Goal: Register for event/course

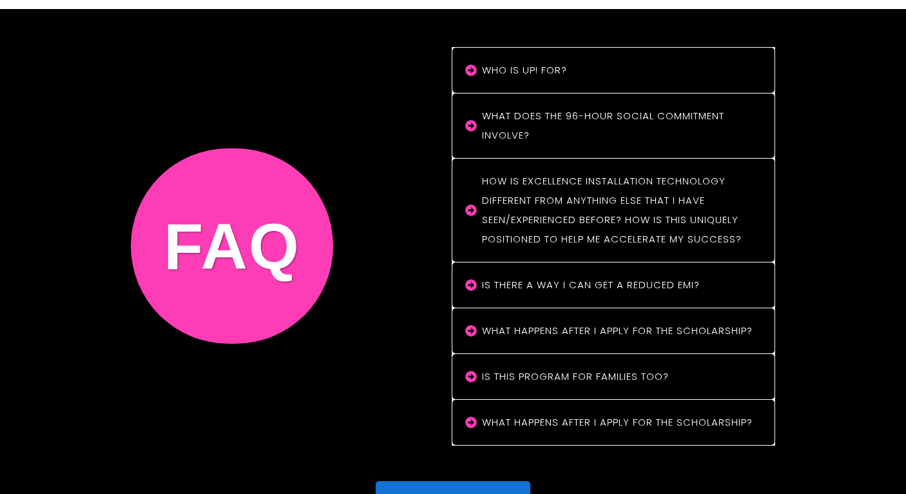
scroll to position [10912, 0]
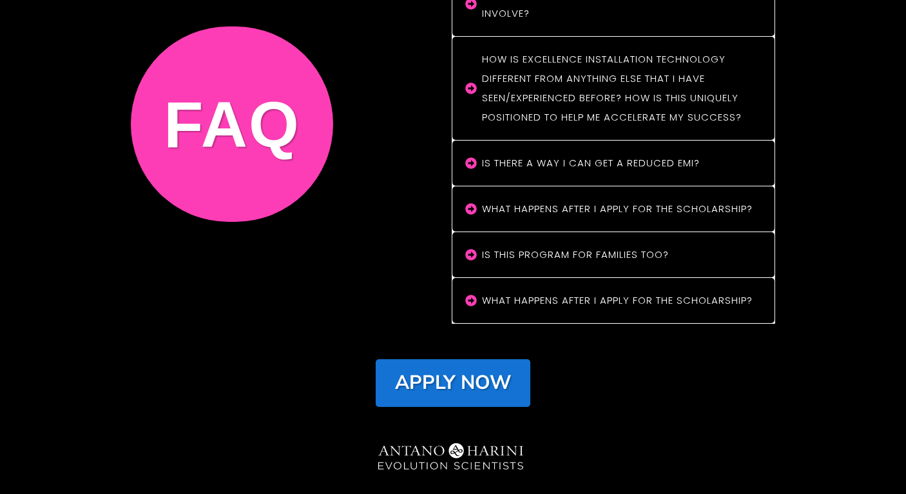
click at [489, 369] on strong "Apply Now" at bounding box center [453, 382] width 116 height 26
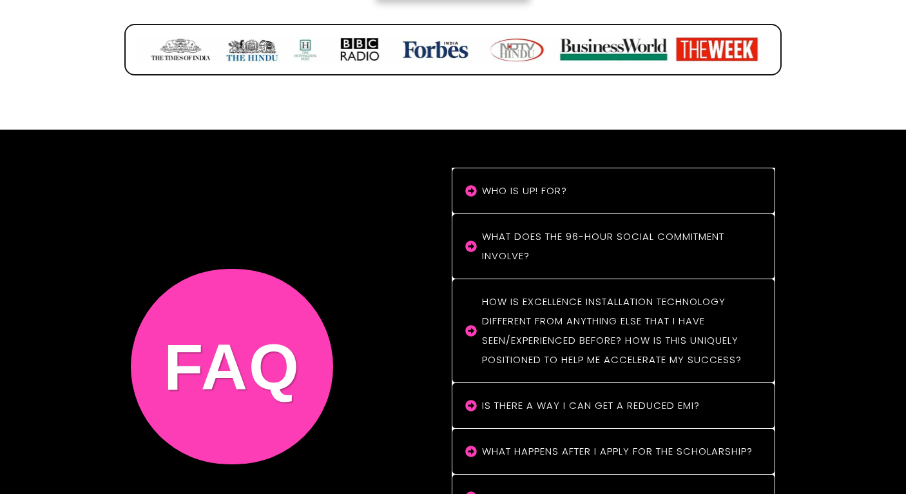
scroll to position [10653, 0]
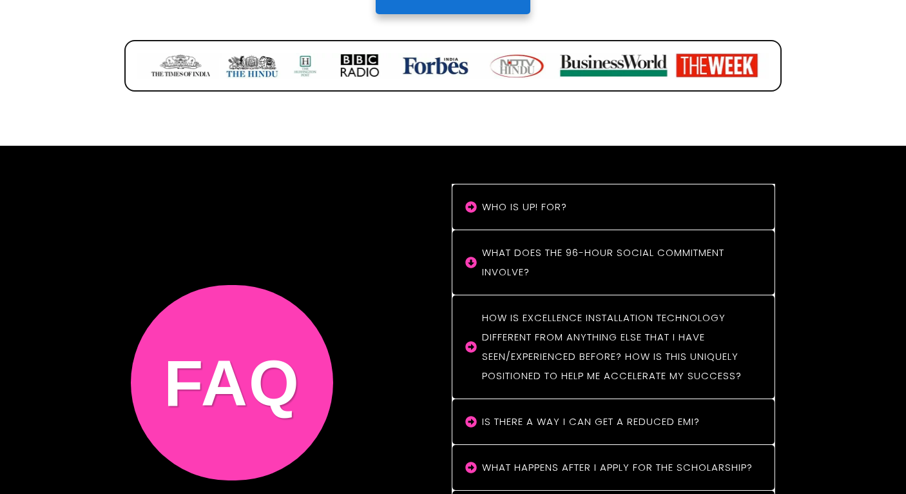
click at [474, 256] on icon at bounding box center [471, 261] width 11 height 11
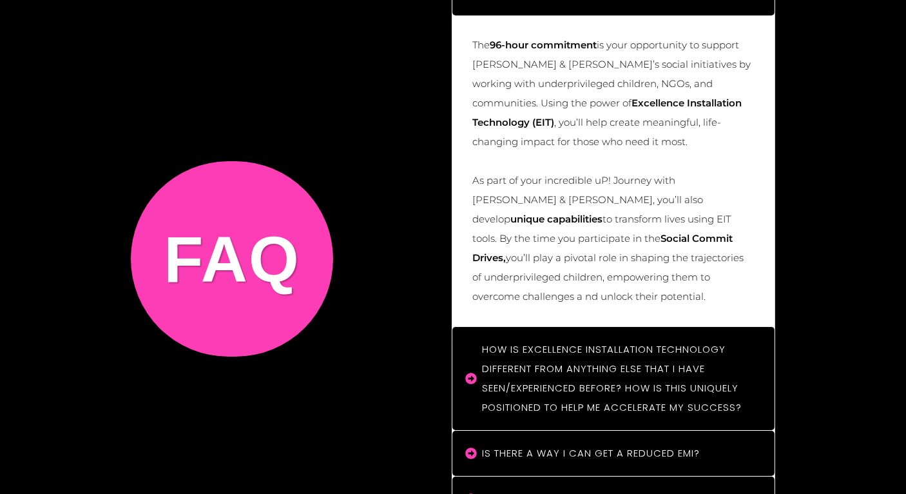
scroll to position [11203, 0]
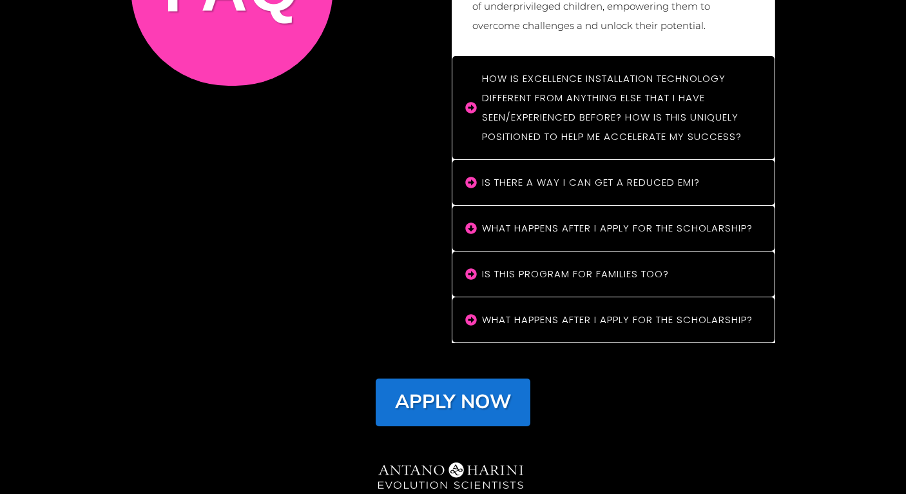
click at [474, 222] on icon at bounding box center [471, 227] width 11 height 11
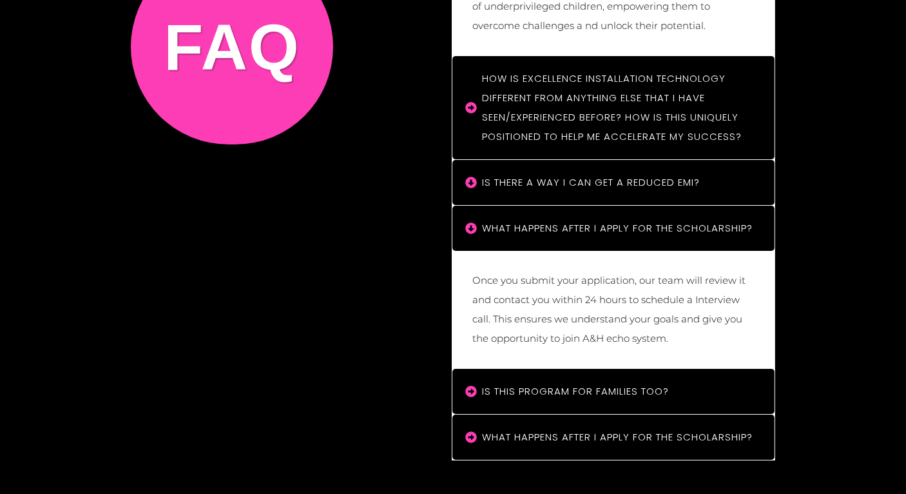
click at [474, 160] on "Is there a way I can get a reduced EMI?" at bounding box center [613, 182] width 322 height 45
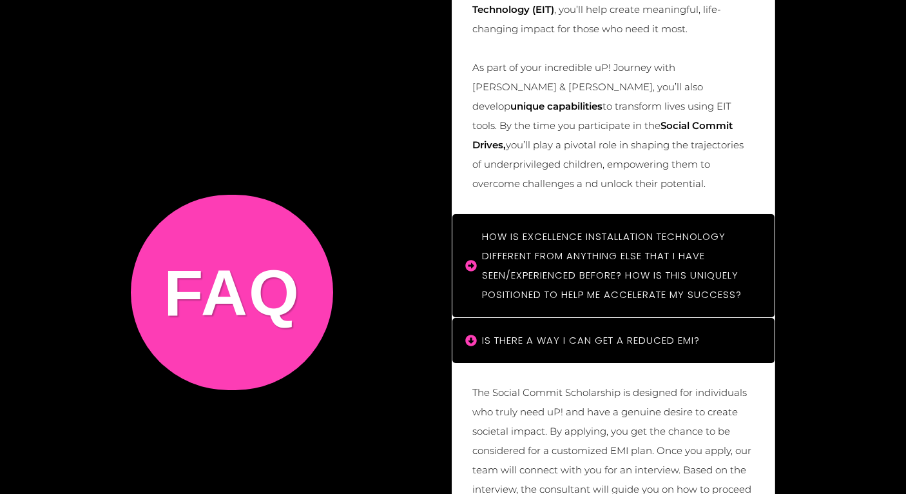
scroll to position [11039, 0]
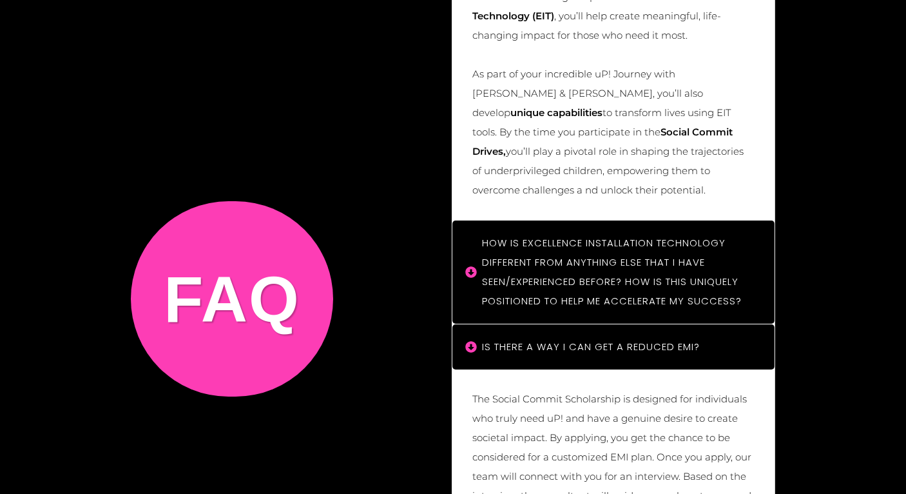
click at [469, 266] on icon at bounding box center [471, 271] width 11 height 11
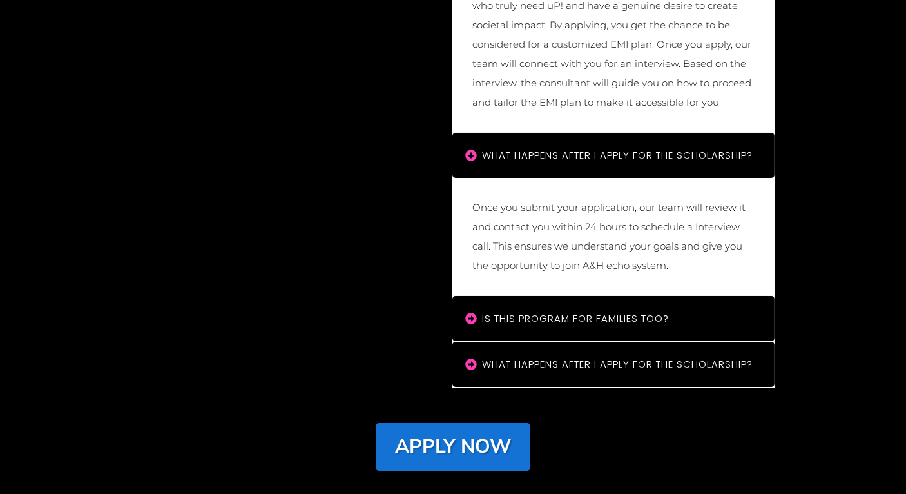
scroll to position [11980, 0]
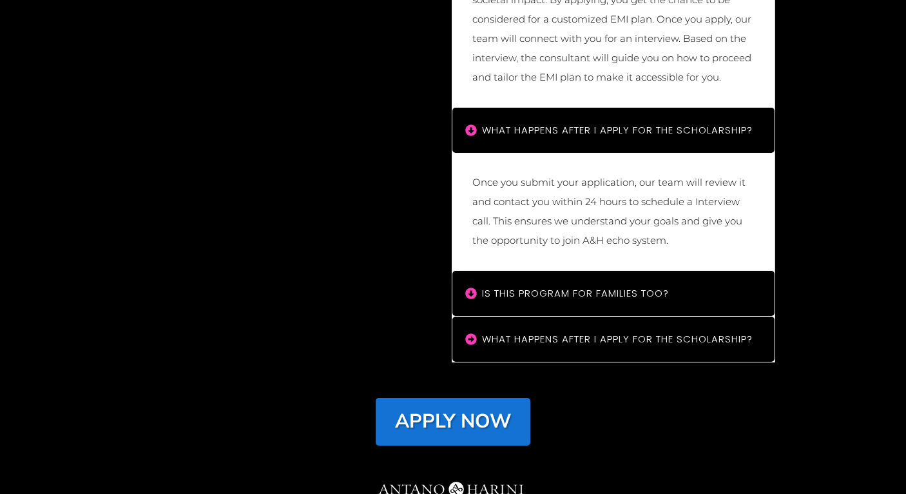
click at [469, 287] on icon at bounding box center [471, 293] width 12 height 12
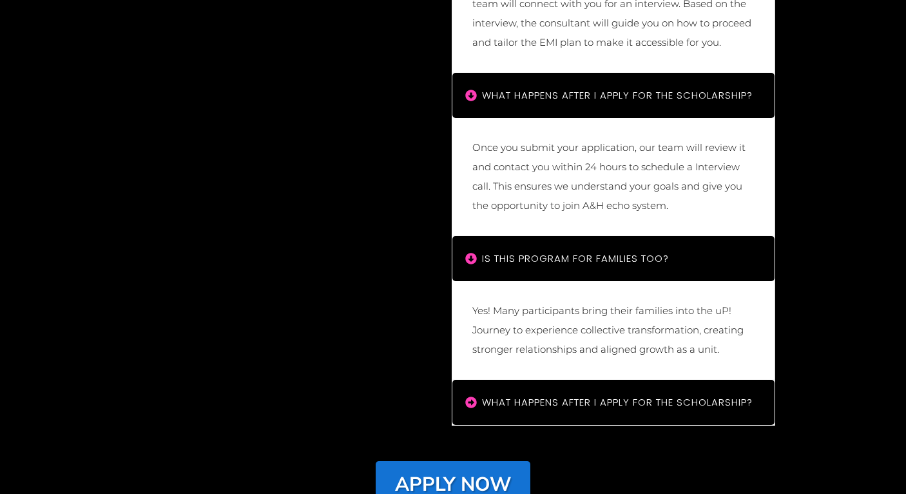
scroll to position [12078, 0]
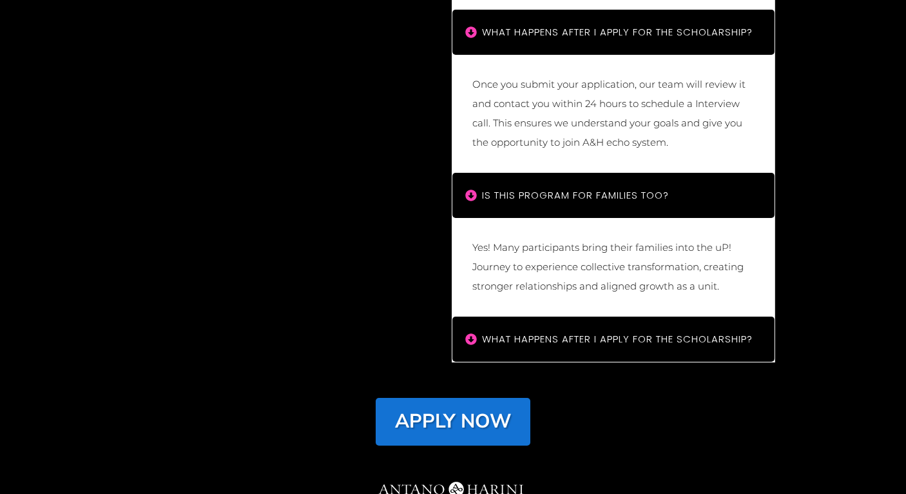
click at [469, 333] on icon at bounding box center [471, 338] width 11 height 11
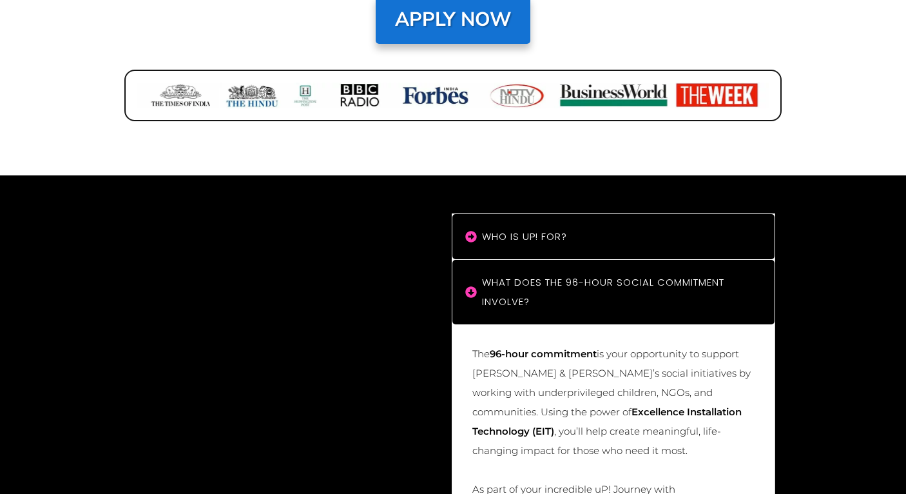
scroll to position [10603, 0]
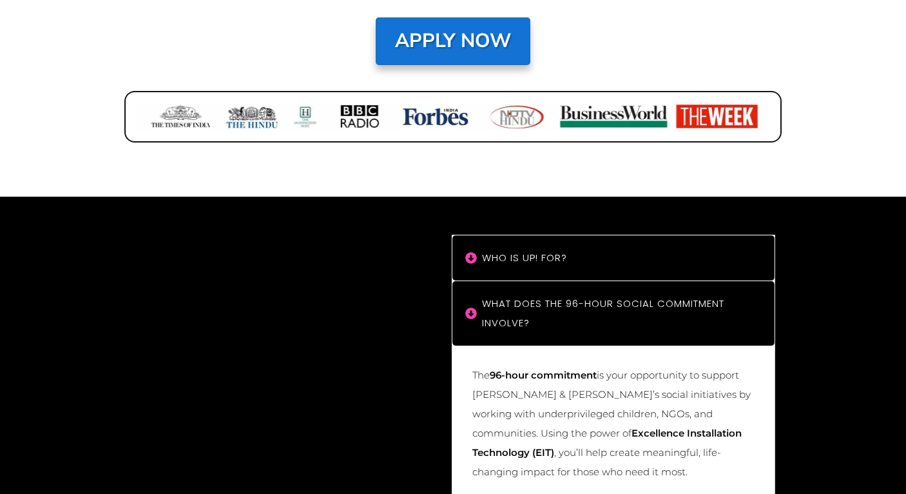
click at [472, 252] on icon at bounding box center [471, 258] width 12 height 12
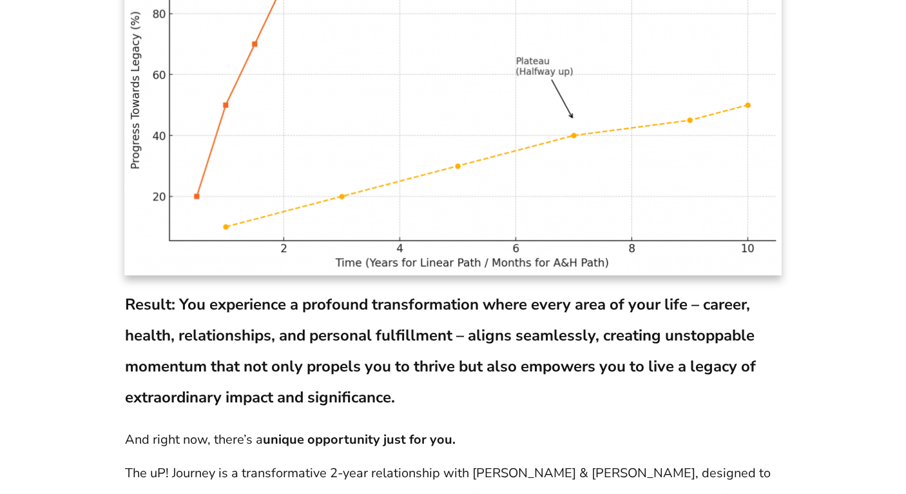
scroll to position [8754, 0]
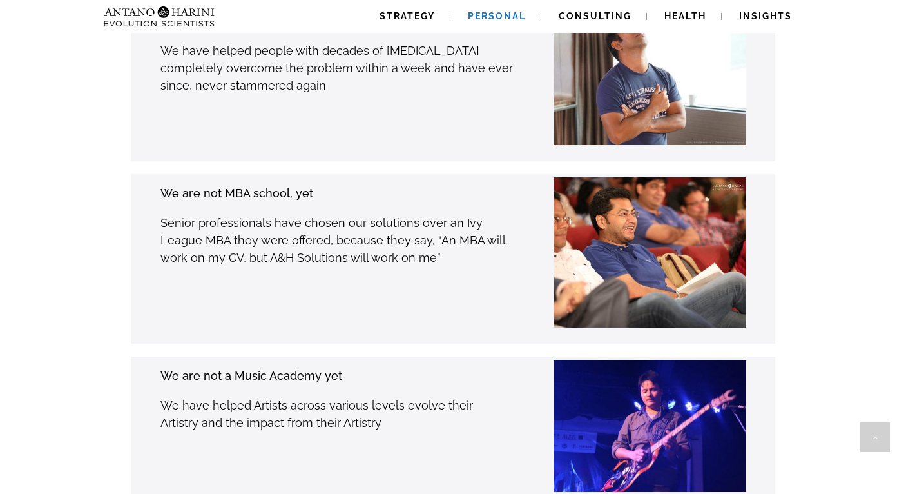
scroll to position [2817, 0]
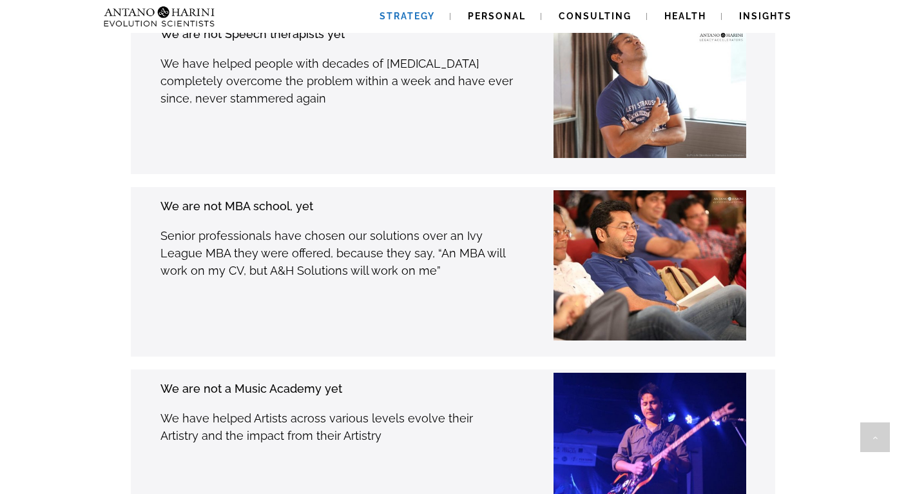
click at [420, 14] on span "Strategy" at bounding box center [406, 16] width 55 height 10
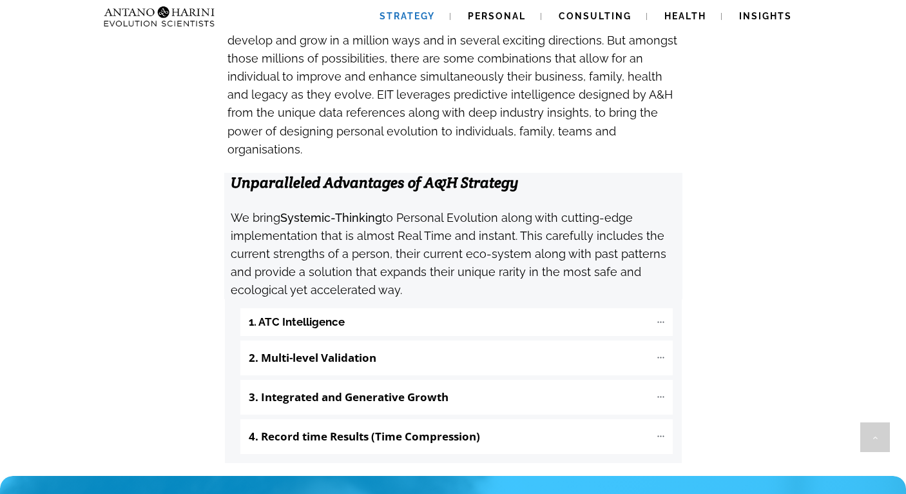
scroll to position [1272, 0]
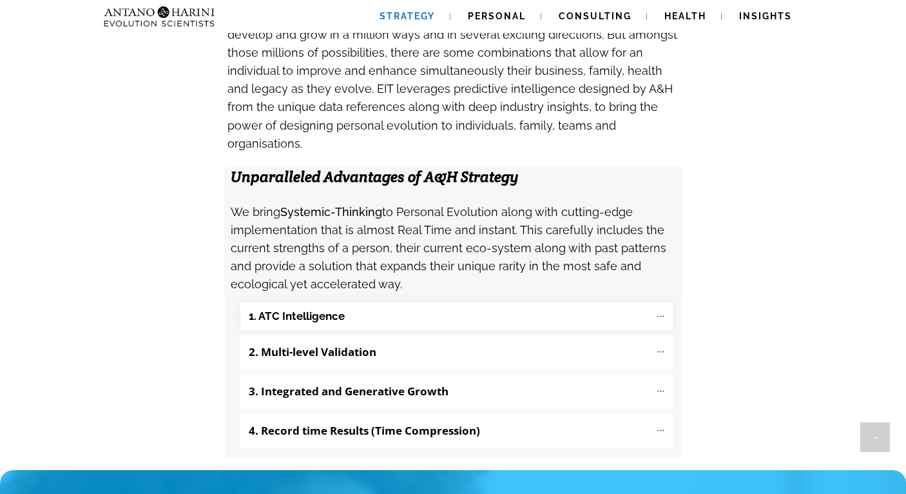
click at [323, 309] on b "1. ATC Intelligence" at bounding box center [297, 316] width 96 height 15
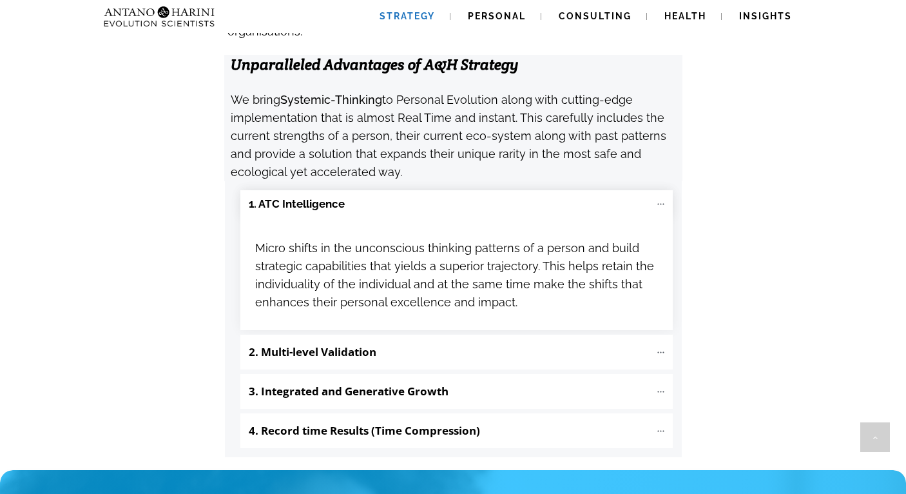
scroll to position [1386, 0]
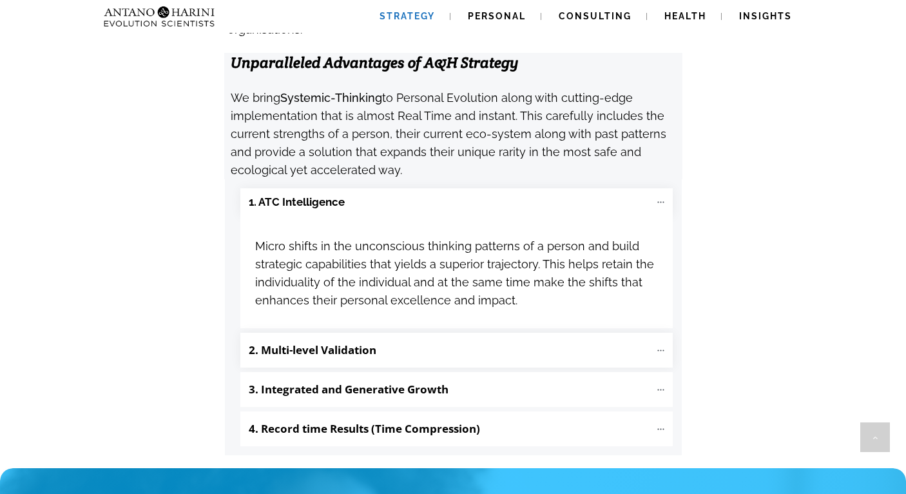
click at [305, 342] on b "2. Multi-level Validation" at bounding box center [313, 349] width 128 height 15
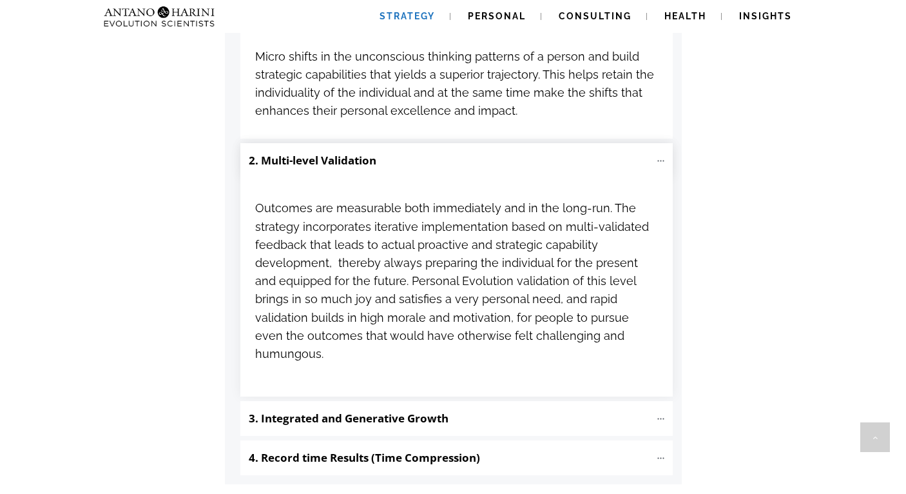
scroll to position [1578, 0]
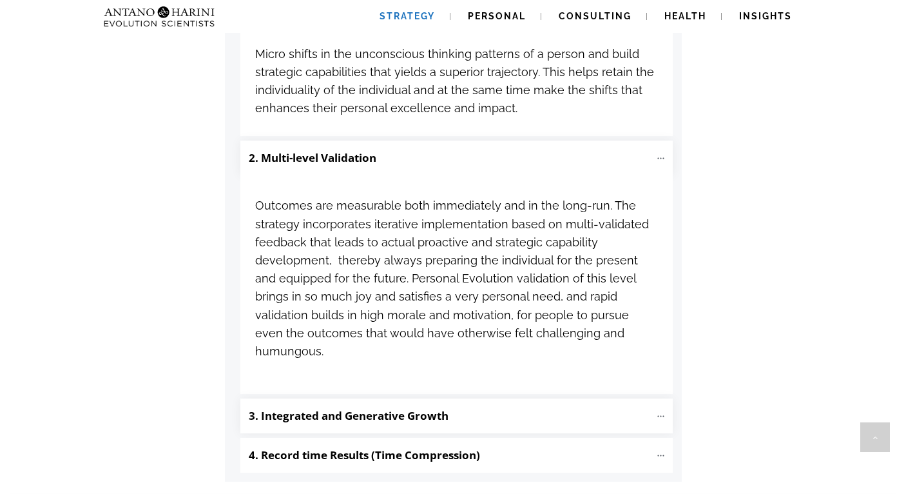
click at [321, 408] on b "3. Integrated and Generative Growth" at bounding box center [349, 415] width 200 height 15
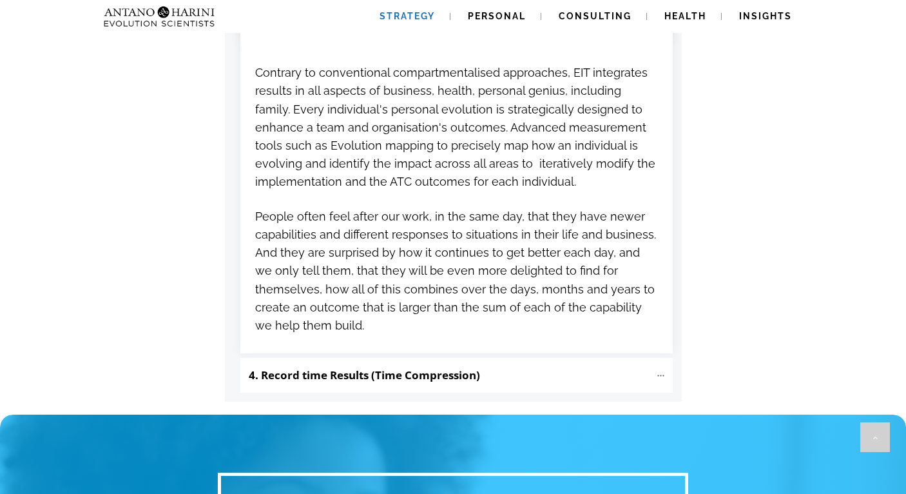
scroll to position [1979, 0]
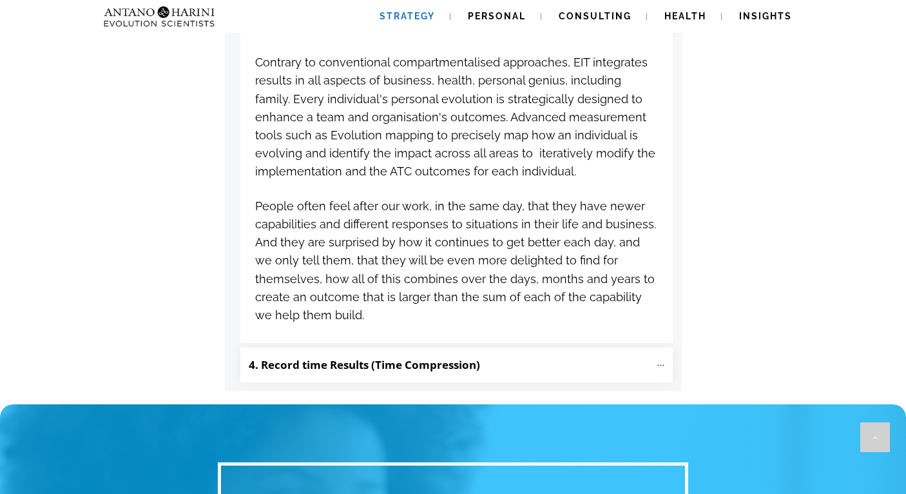
click at [314, 357] on b "4. Record time Results (Time Compression)" at bounding box center [364, 364] width 231 height 15
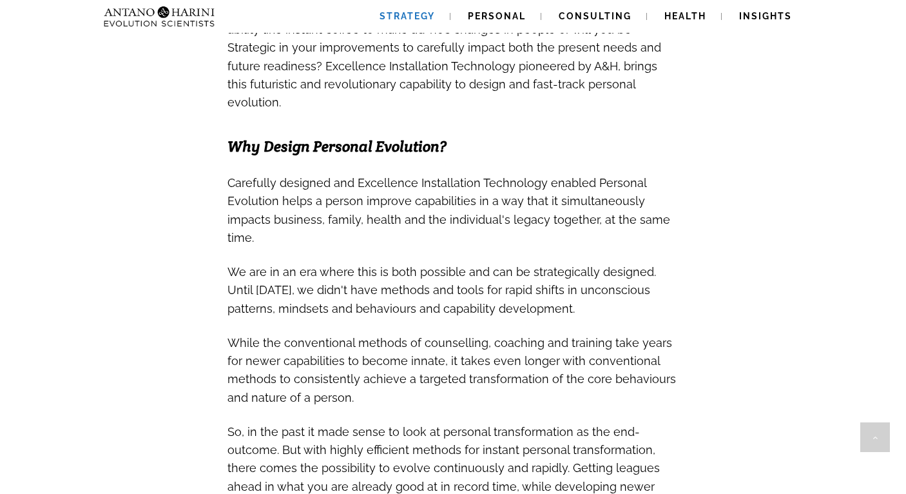
scroll to position [0, 0]
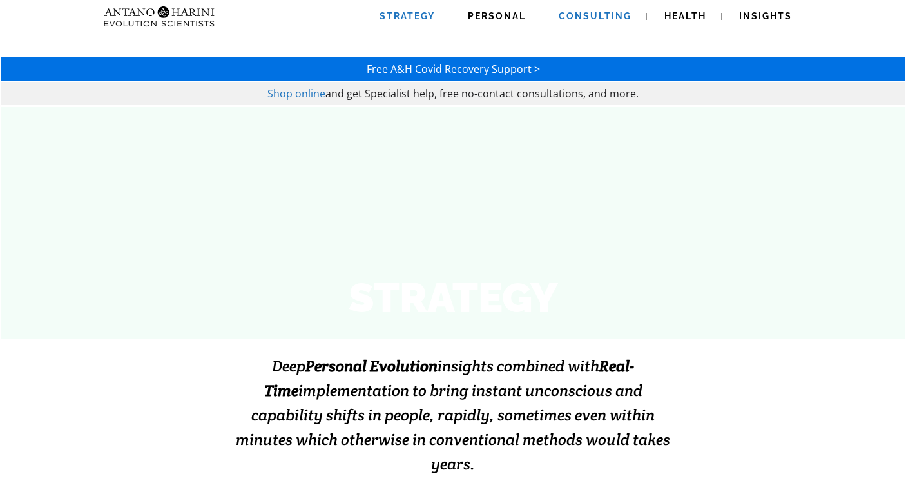
click at [600, 11] on span "Consulting" at bounding box center [595, 16] width 73 height 10
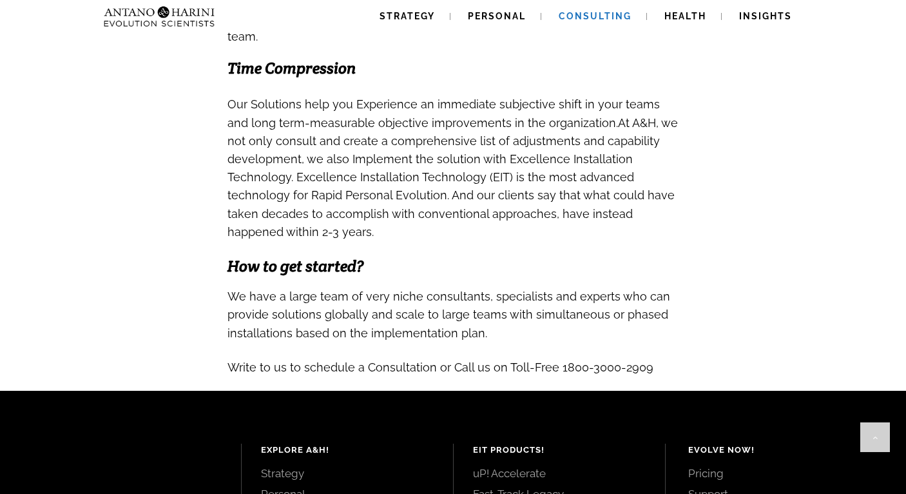
scroll to position [1224, 0]
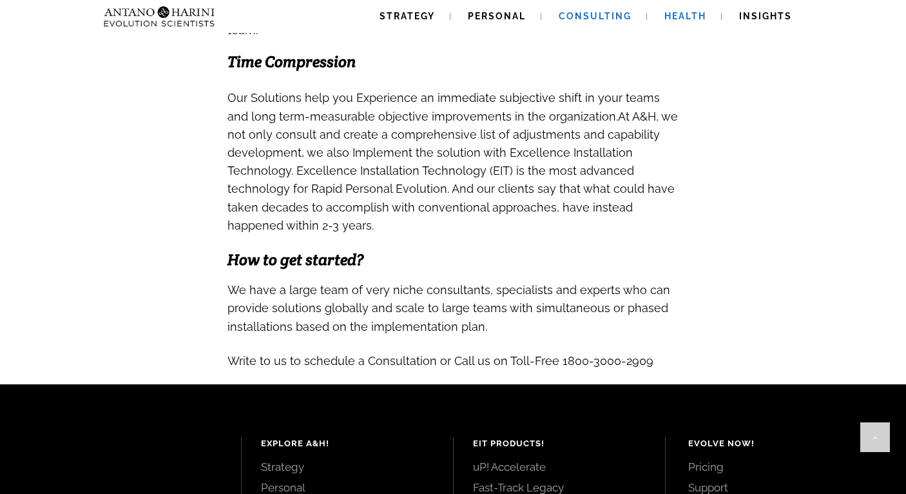
click at [672, 19] on span "Health" at bounding box center [685, 16] width 42 height 10
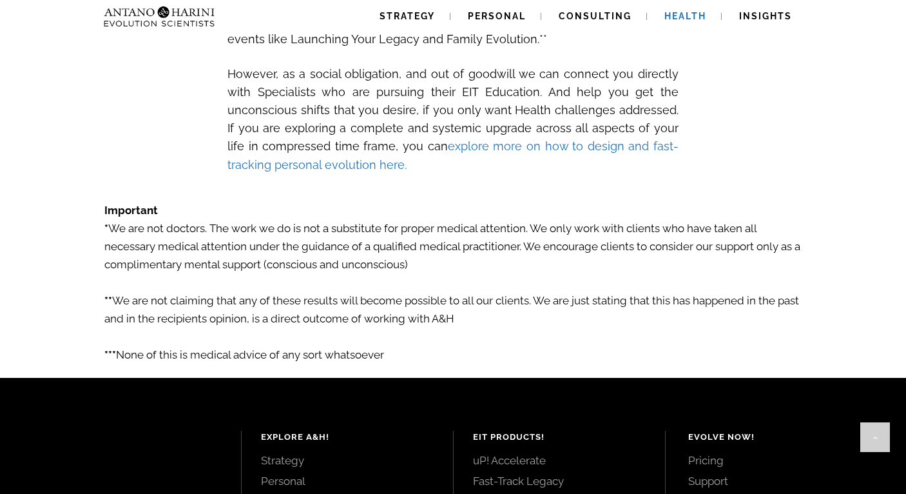
scroll to position [2134, 0]
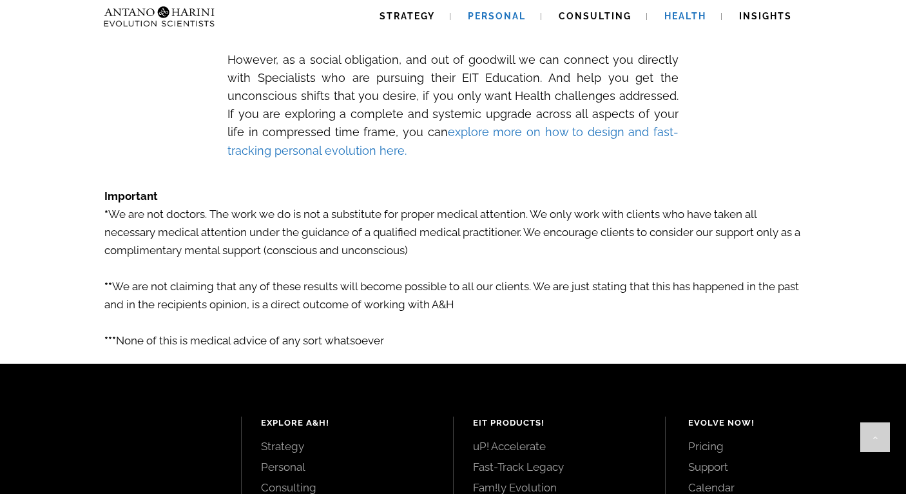
click at [522, 17] on span "Personal" at bounding box center [497, 16] width 58 height 10
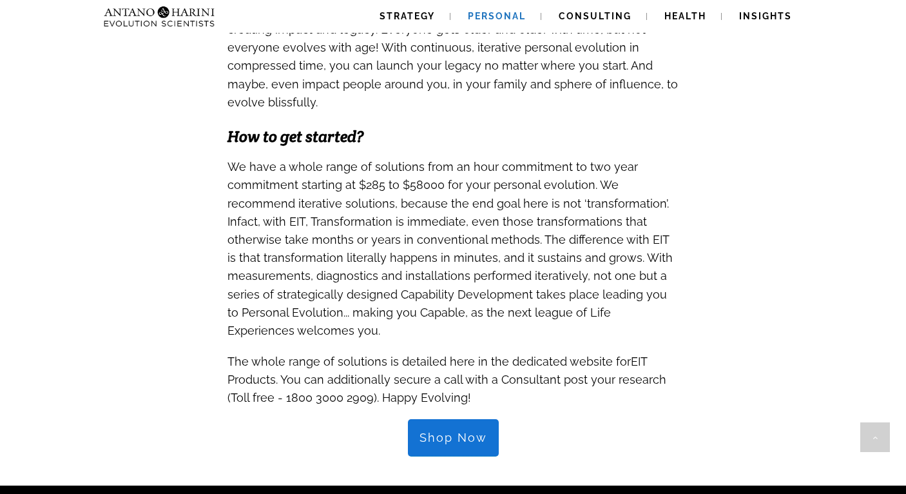
scroll to position [1156, 0]
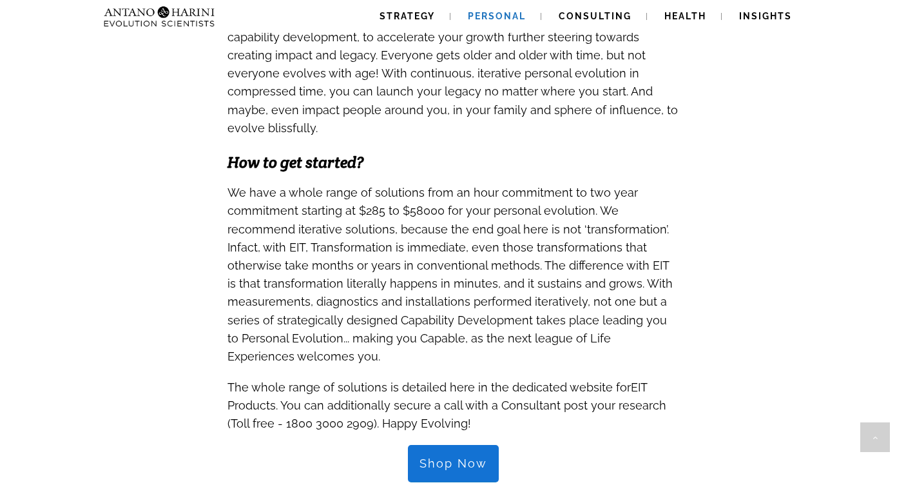
click at [447, 456] on span "Shop Now" at bounding box center [453, 463] width 68 height 14
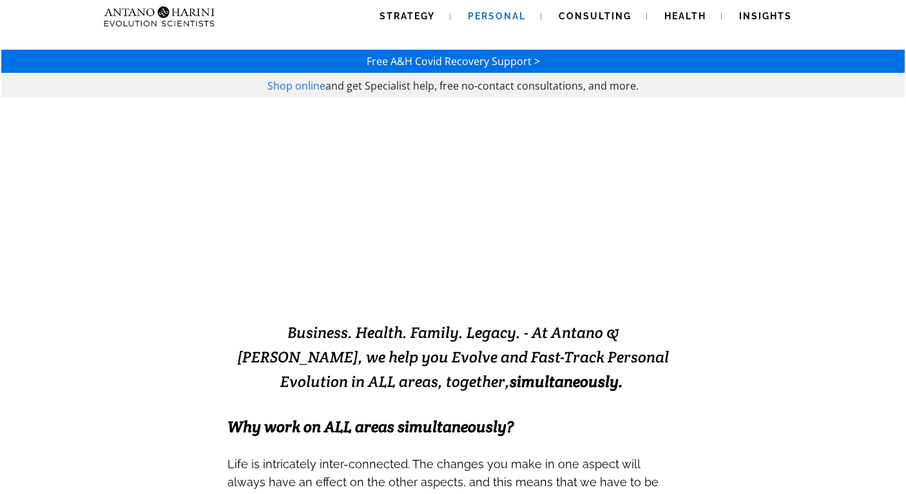
scroll to position [0, 0]
